Goal: Transaction & Acquisition: Purchase product/service

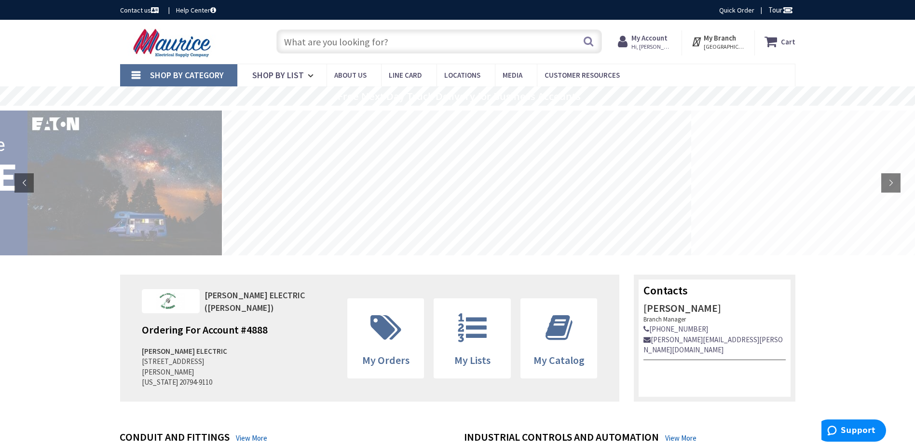
click at [640, 32] on div "My Account Hi, Larry Larry Mims Larrym@snyderelectricinc.com My Catalog My Orde…" at bounding box center [645, 42] width 73 height 25
click at [650, 40] on strong "My Account" at bounding box center [649, 37] width 36 height 9
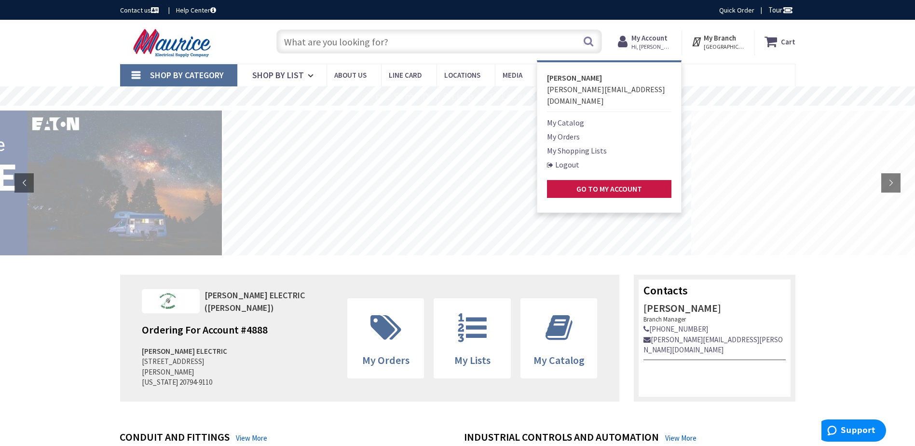
click at [572, 131] on link "My Orders" at bounding box center [563, 137] width 33 height 12
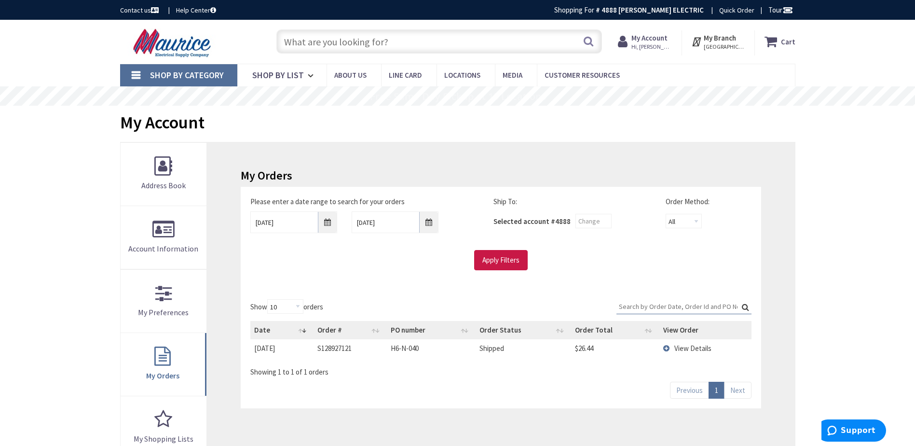
click at [707, 346] on span "View Details" at bounding box center [692, 347] width 37 height 9
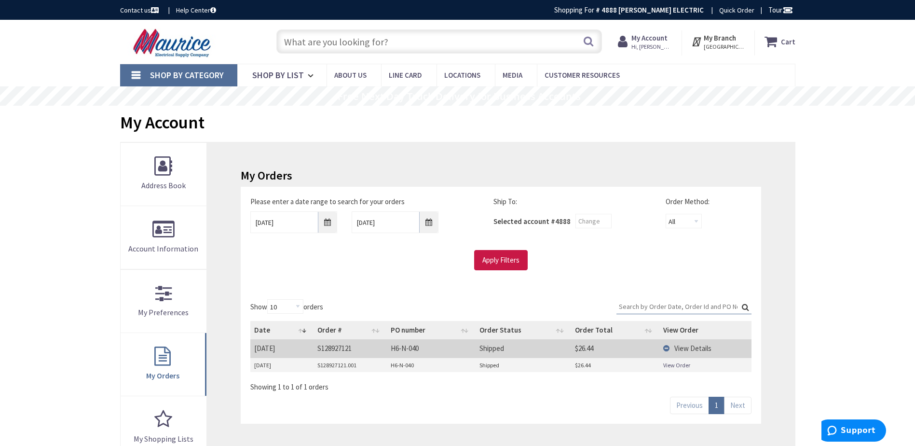
drag, startPoint x: 354, startPoint y: 366, endPoint x: 362, endPoint y: 368, distance: 8.1
click at [354, 366] on td "S128927121.001" at bounding box center [350, 365] width 73 height 14
click at [678, 369] on link "View Order" at bounding box center [676, 365] width 27 height 8
click at [294, 220] on input "10/1/2025" at bounding box center [293, 222] width 87 height 22
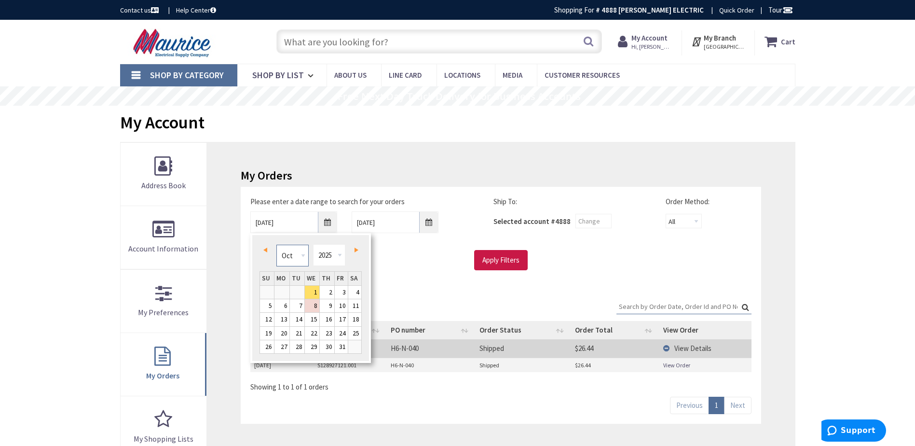
click at [293, 258] on select "Jan Feb Mar Apr May Jun Jul Aug Sep Oct Nov Dec" at bounding box center [292, 256] width 32 height 22
click at [298, 288] on link "1" at bounding box center [297, 292] width 14 height 13
type input "04/01/2025"
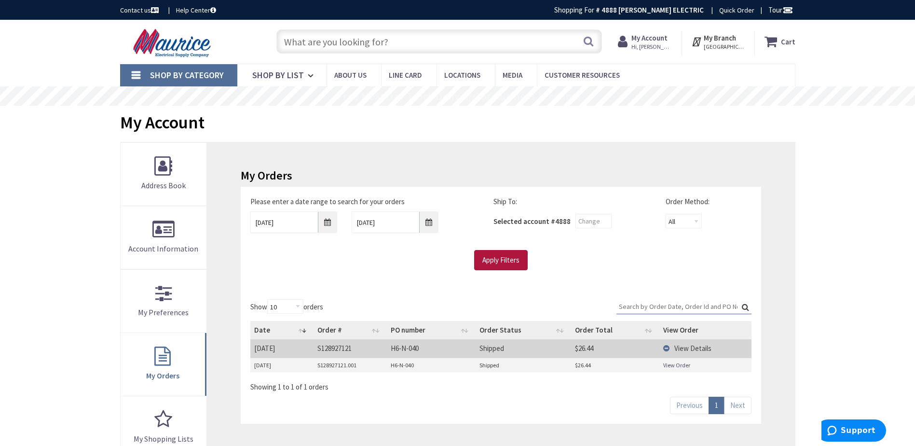
click at [494, 251] on input "Apply Filters" at bounding box center [501, 260] width 54 height 20
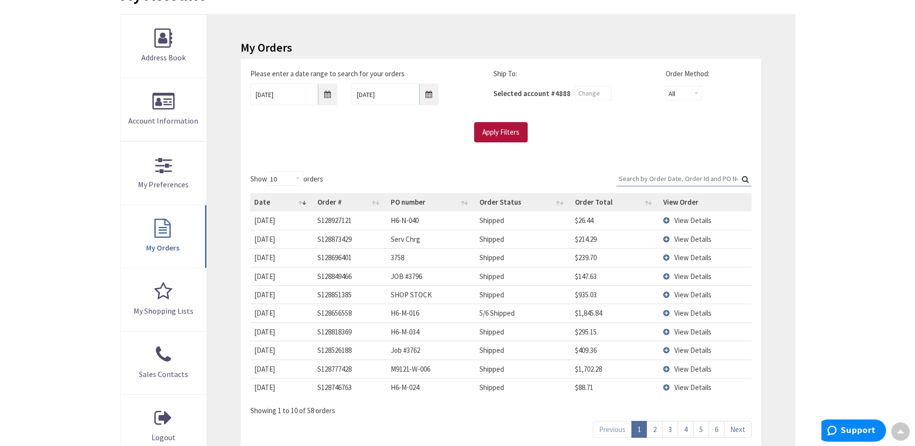
scroll to position [145, 0]
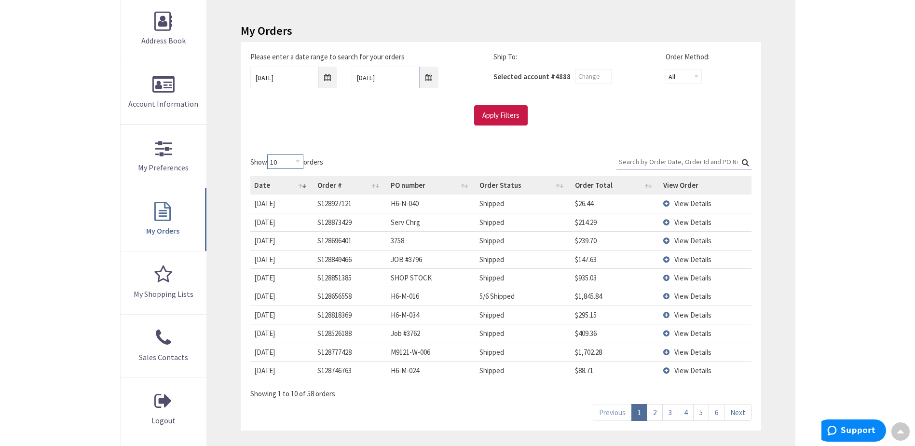
click at [275, 162] on select "10 25 50 100" at bounding box center [285, 161] width 36 height 14
select select "100"
click at [269, 154] on select "10 25 50 100" at bounding box center [285, 161] width 36 height 14
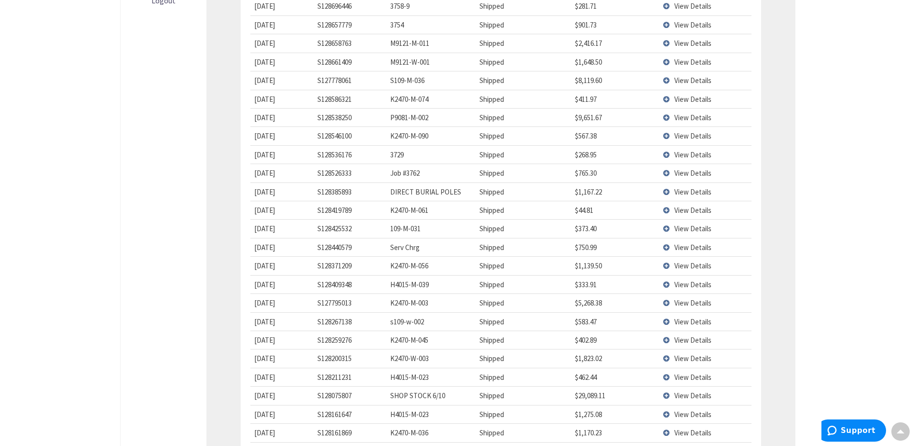
scroll to position [579, 0]
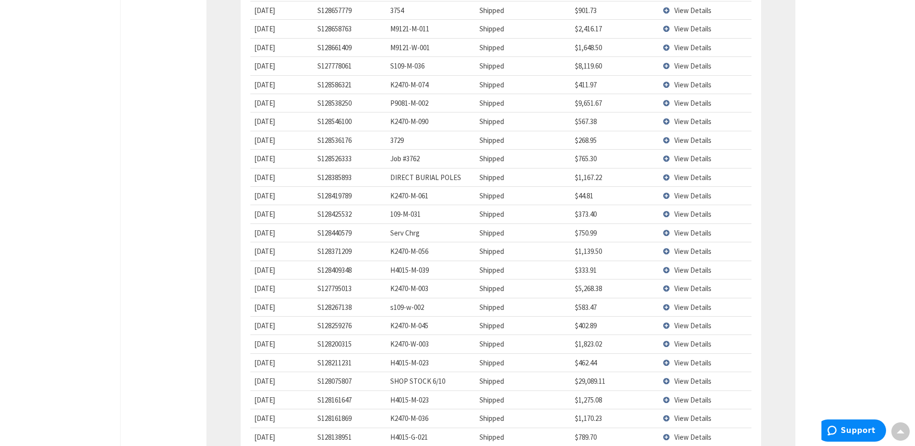
click at [684, 305] on span "View Details" at bounding box center [692, 306] width 37 height 9
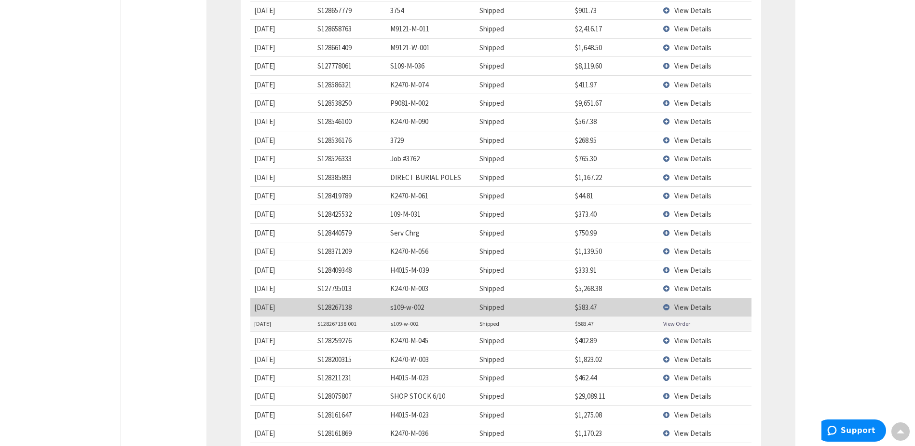
click at [684, 305] on span "View Details" at bounding box center [692, 306] width 37 height 9
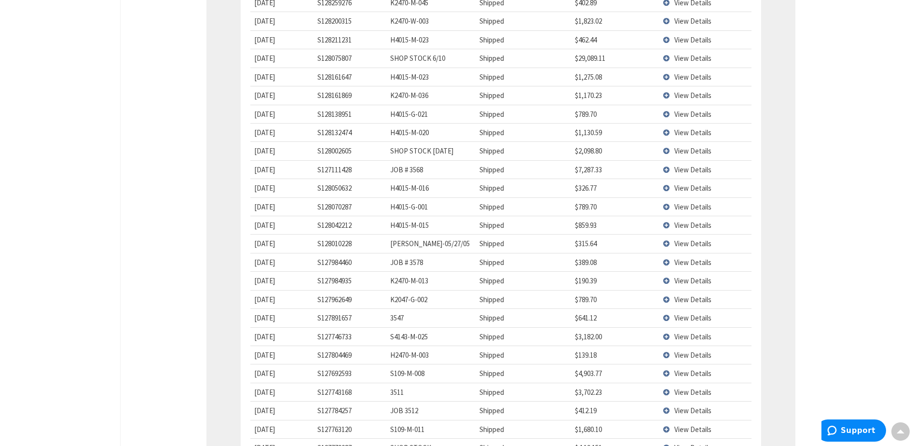
scroll to position [917, 0]
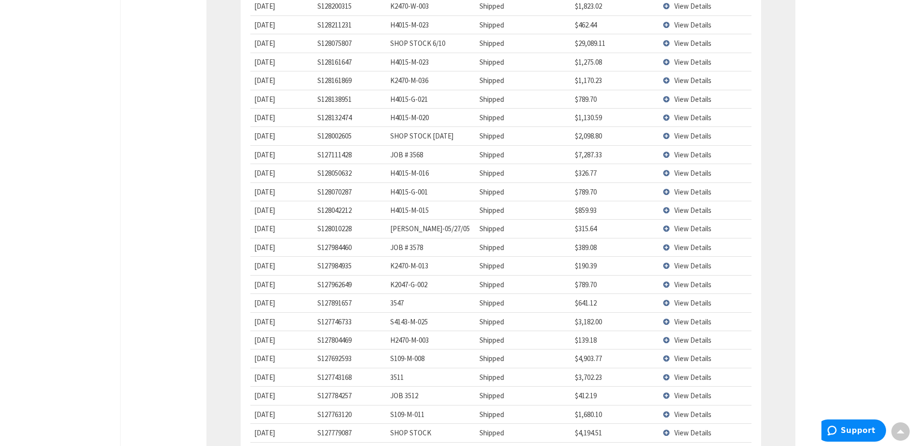
click at [675, 320] on span "View Details" at bounding box center [692, 321] width 37 height 9
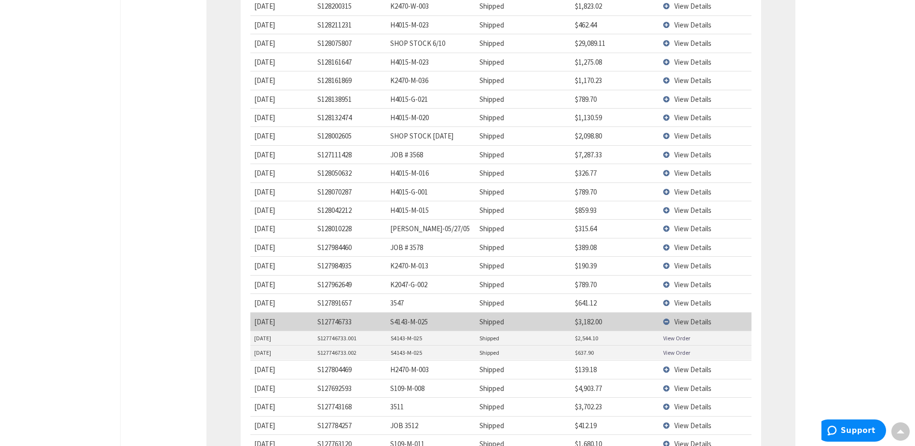
click at [672, 320] on td "View Details" at bounding box center [705, 321] width 92 height 18
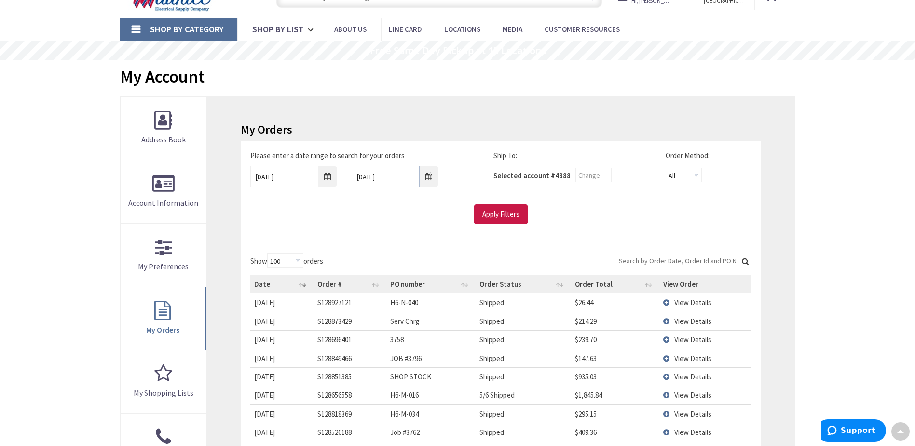
scroll to position [0, 0]
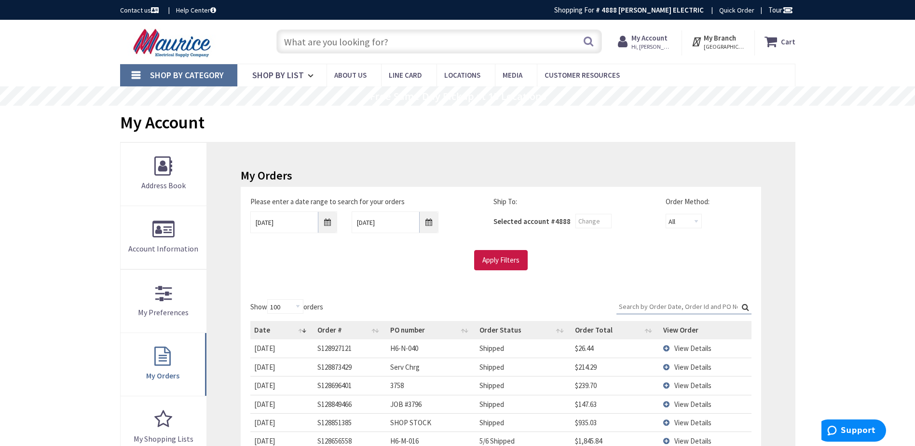
click at [682, 304] on input "Search:" at bounding box center [684, 306] width 135 height 14
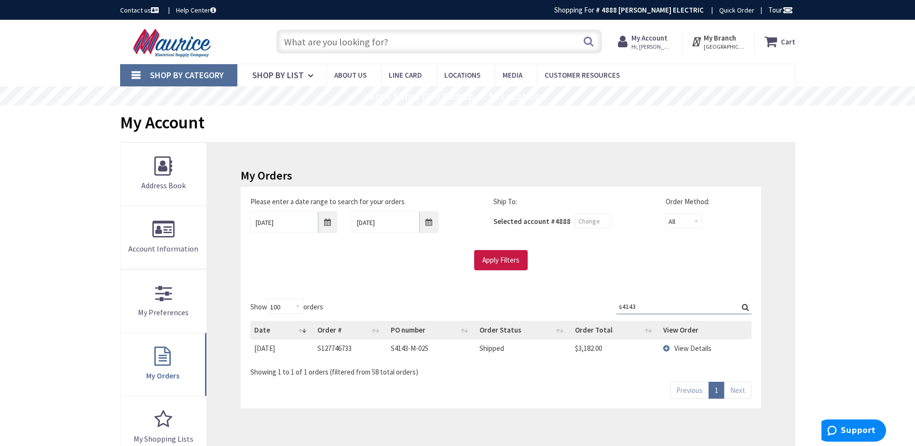
type input "s4143"
click at [468, 35] on input "text" at bounding box center [439, 41] width 326 height 24
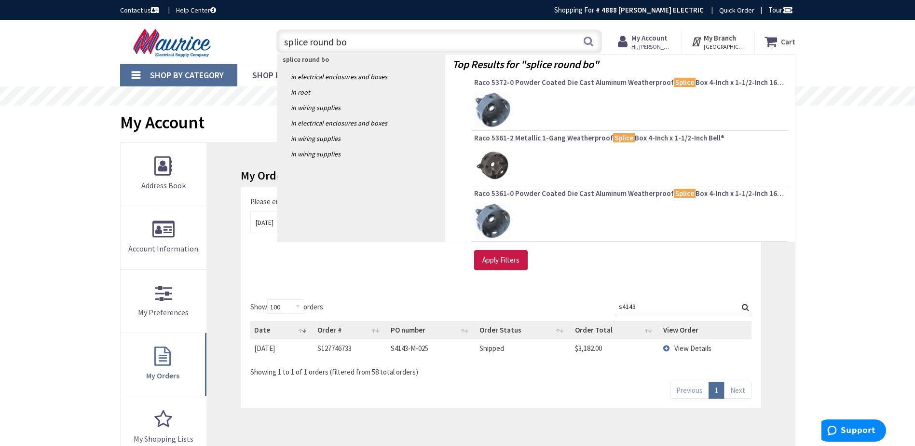
type input "splice round box"
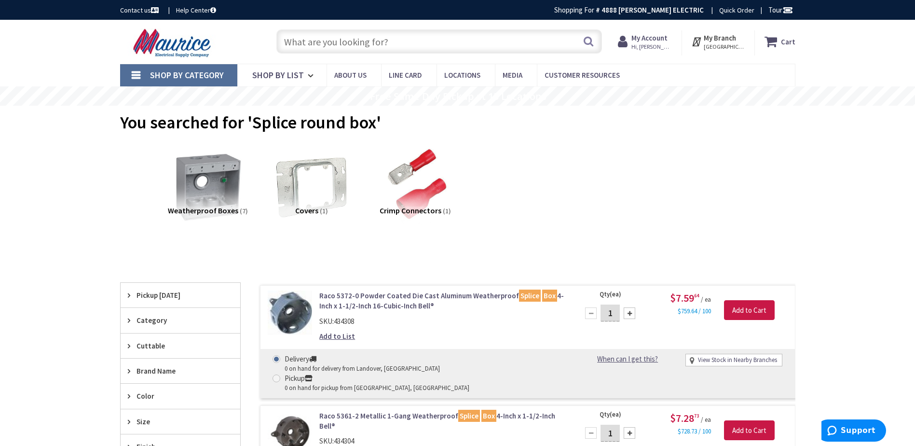
click at [437, 49] on input "text" at bounding box center [439, 41] width 326 height 24
paste input "910L-1G2GE2"
type input "910L-1G2GE2"
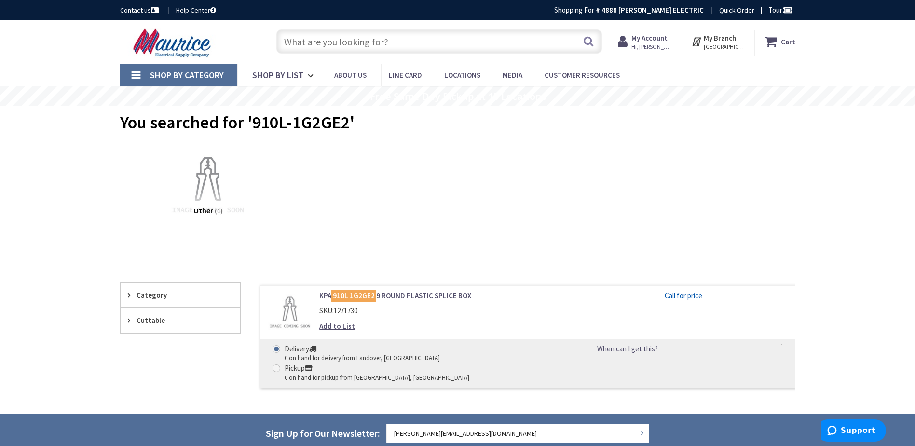
click at [451, 295] on link "KPA 910L 1G2GE2 9 ROUND PLASTIC SPLICE BOX" at bounding box center [442, 295] width 246 height 10
click at [450, 293] on link "KPA 910L 1G2GE2 9 ROUND PLASTIC SPLICE BOX" at bounding box center [442, 295] width 246 height 10
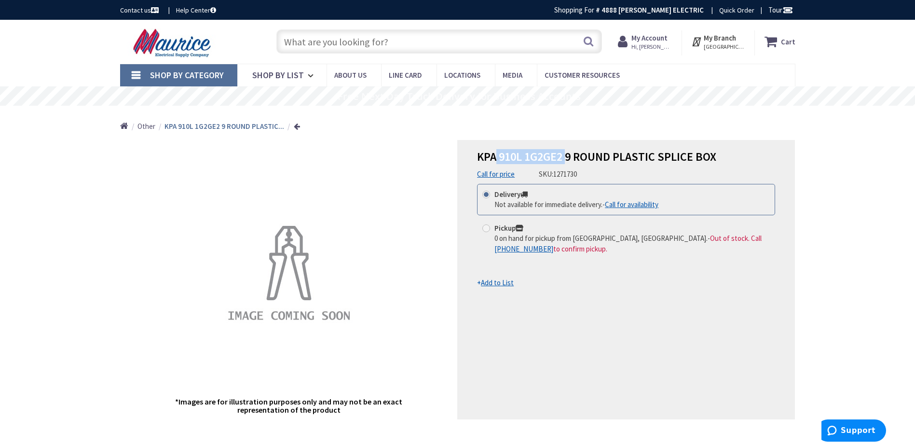
drag, startPoint x: 495, startPoint y: 155, endPoint x: 565, endPoint y: 153, distance: 70.0
click at [565, 153] on span "KPA 910L 1G2GE2 9 ROUND PLASTIC SPLICE BOX" at bounding box center [596, 156] width 239 height 15
copy span "910L 1G2GE2"
drag, startPoint x: 773, startPoint y: 139, endPoint x: 700, endPoint y: 69, distance: 101.3
click at [773, 140] on div "KPA 910L 1G2GE2 9 ROUND PLASTIC SPLICE BOX Call for price SKU: 1271730 This pro…" at bounding box center [626, 279] width 338 height 279
